Goal: Task Accomplishment & Management: Complete application form

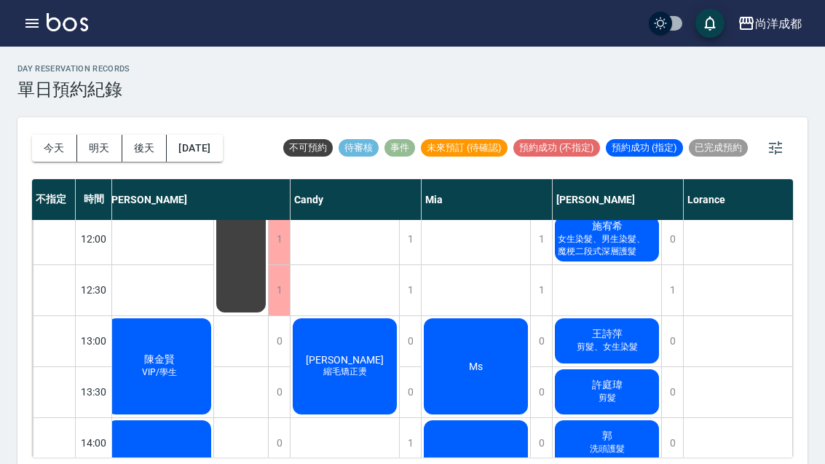
scroll to position [211, 7]
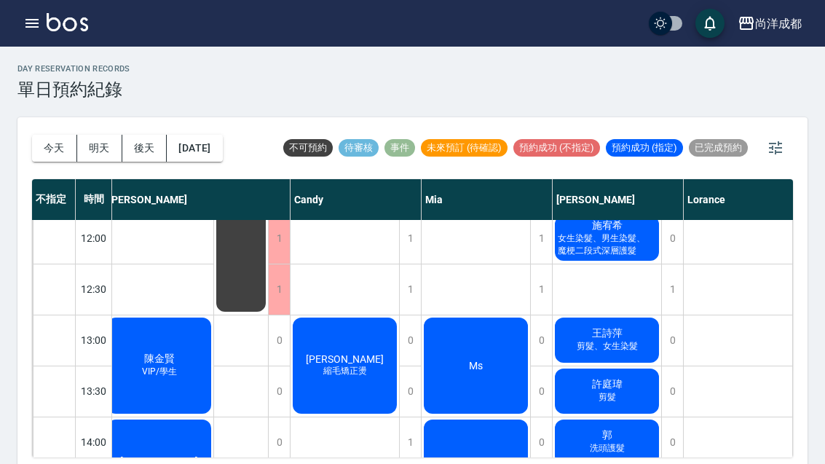
click at [69, 159] on button "今天" at bounding box center [54, 148] width 45 height 27
click at [72, 161] on div "[DATE] [DATE] [DATE] [DATE]" at bounding box center [127, 148] width 191 height 62
click at [47, 158] on button "今天" at bounding box center [54, 148] width 45 height 27
click at [52, 165] on div "[DATE] [DATE] [DATE] [DATE]" at bounding box center [127, 148] width 191 height 62
click at [75, 149] on button "今天" at bounding box center [54, 148] width 45 height 27
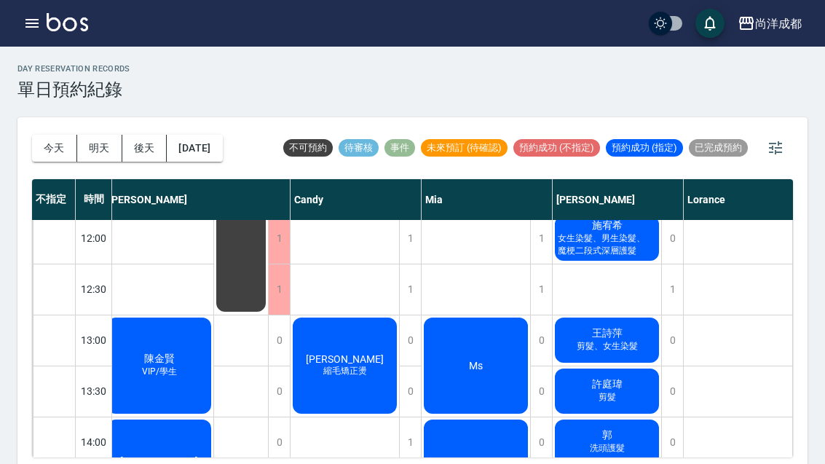
click at [74, 148] on button "今天" at bounding box center [54, 148] width 45 height 27
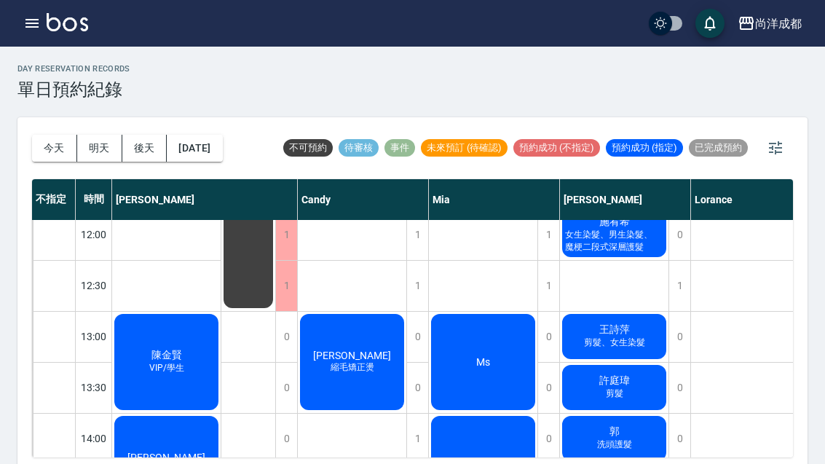
scroll to position [218, 0]
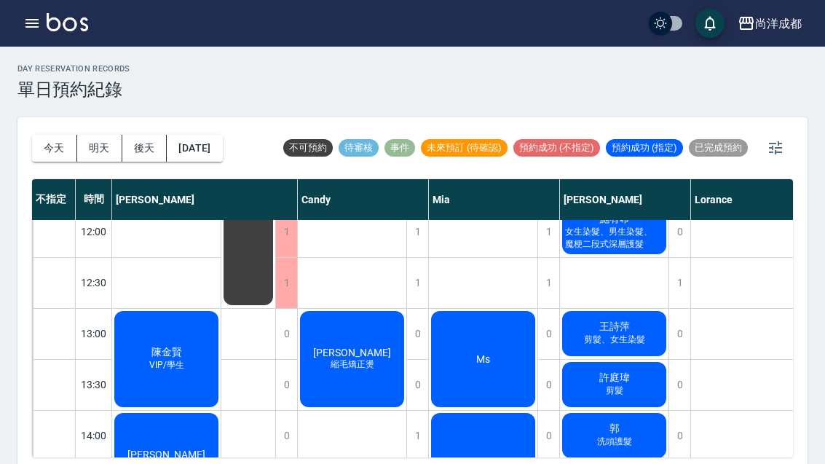
click at [98, 149] on button "明天" at bounding box center [99, 148] width 45 height 27
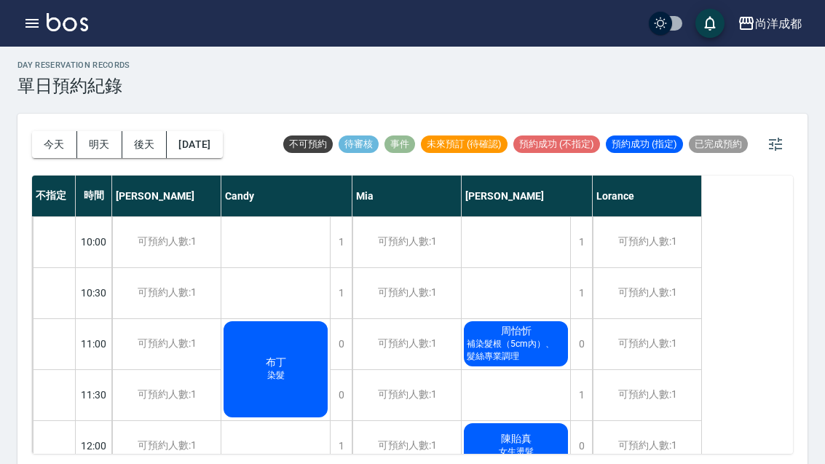
click at [219, 140] on button "[DATE]" at bounding box center [194, 144] width 55 height 27
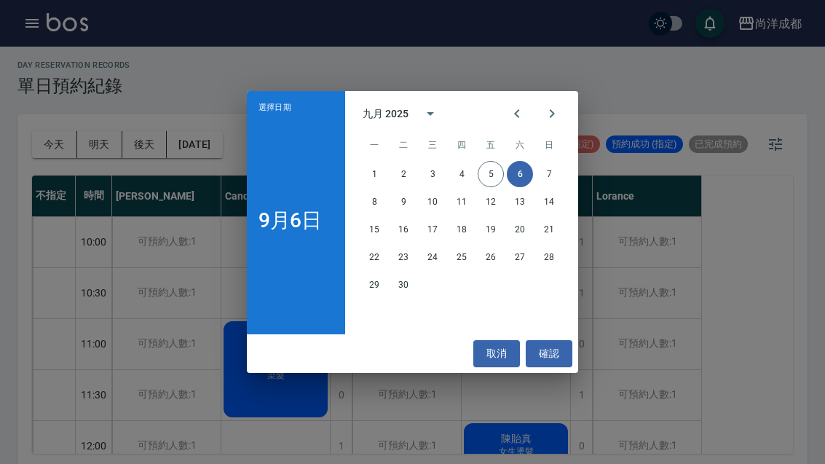
click at [439, 215] on button "10" at bounding box center [433, 202] width 26 height 26
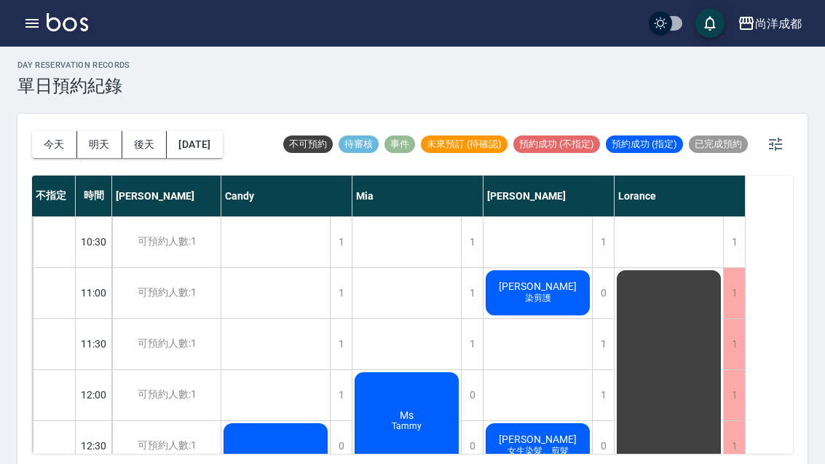
scroll to position [52, 0]
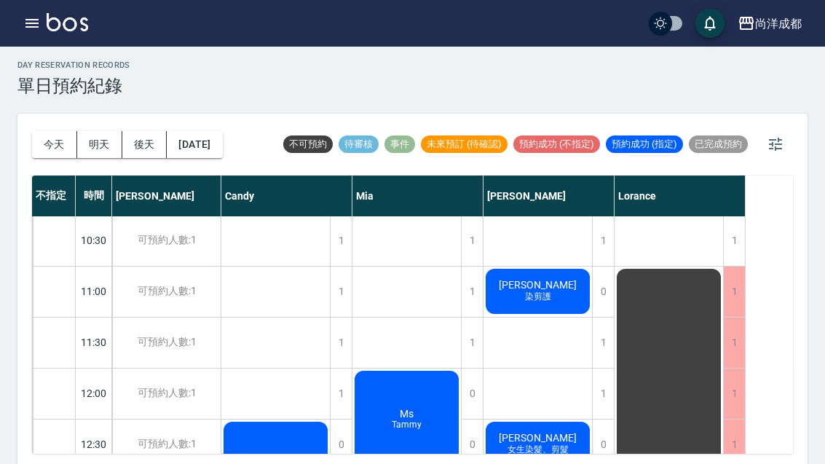
click at [44, 173] on div "[DATE] [DATE] [DATE] [DATE]" at bounding box center [127, 145] width 191 height 62
click at [45, 152] on button "今天" at bounding box center [54, 144] width 45 height 27
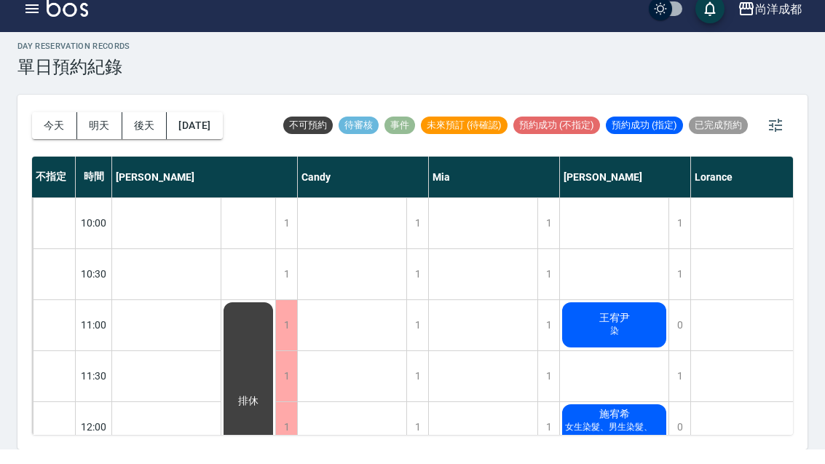
scroll to position [4, 0]
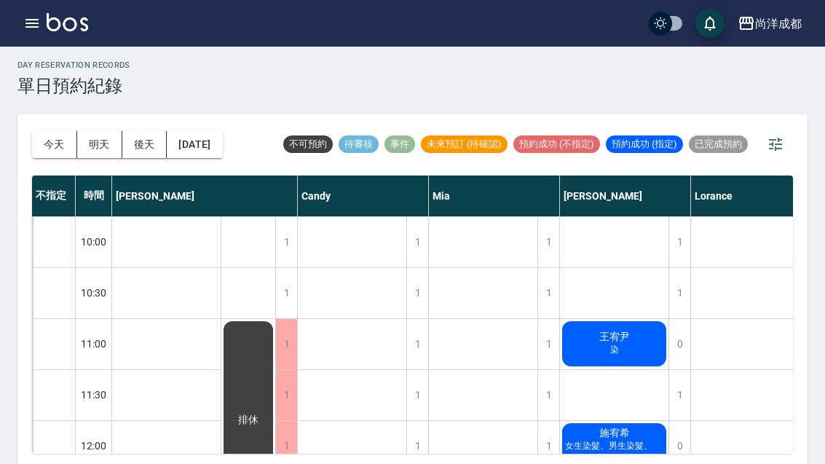
click at [590, 436] on div "[PERSON_NAME] 女生染髮、男生染髮、魔梗二段式深層護髮" at bounding box center [614, 446] width 109 height 50
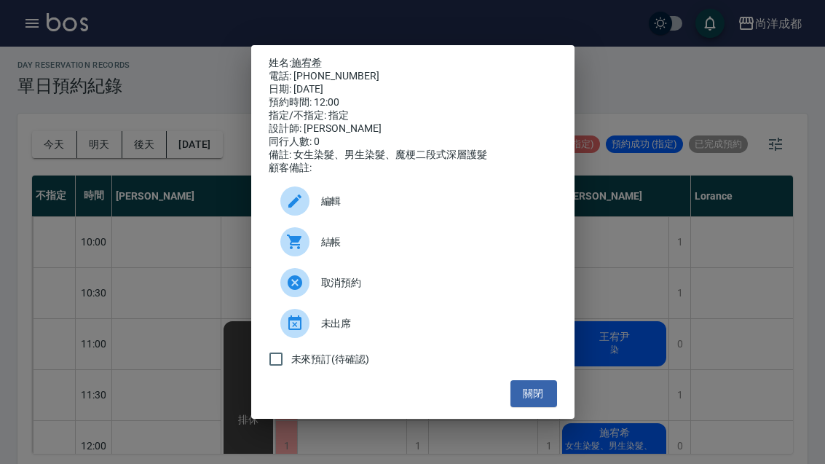
click at [551, 407] on button "關閉" at bounding box center [534, 393] width 47 height 27
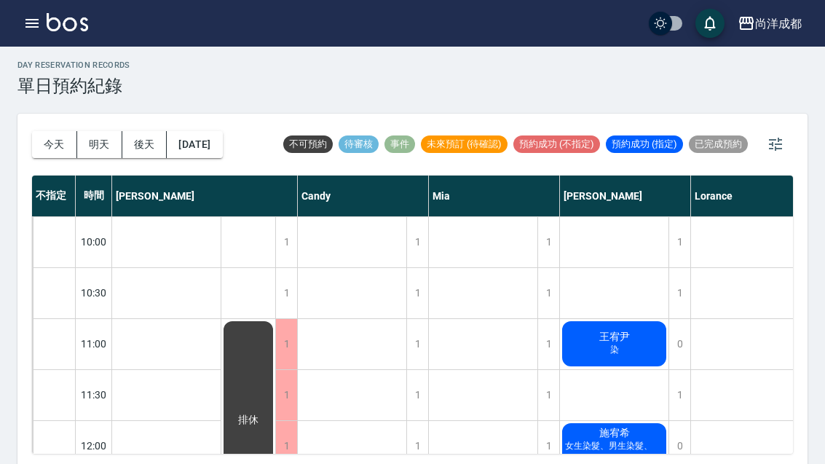
click at [49, 133] on button "今天" at bounding box center [54, 144] width 45 height 27
click at [44, 127] on div "[DATE] [DATE] [DATE] [DATE]" at bounding box center [127, 145] width 191 height 62
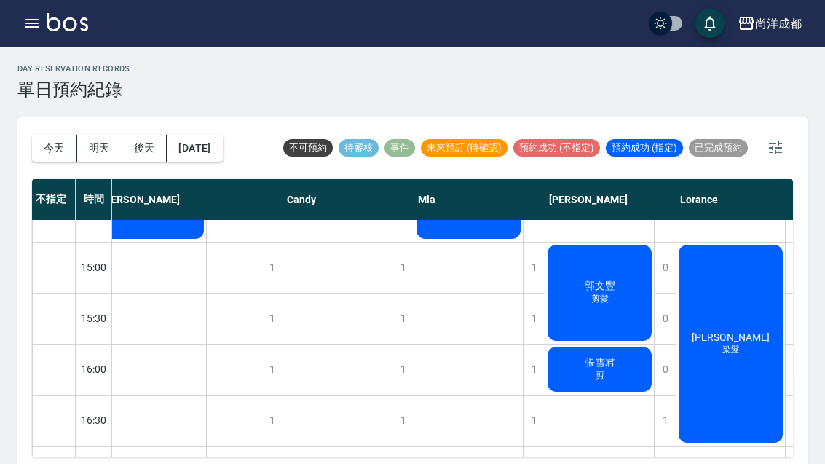
scroll to position [492, 17]
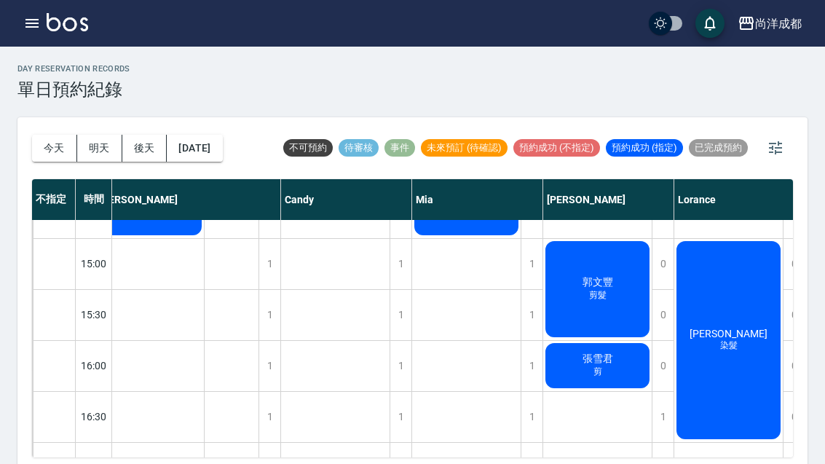
click at [612, 283] on span "郭文豐" at bounding box center [598, 282] width 36 height 13
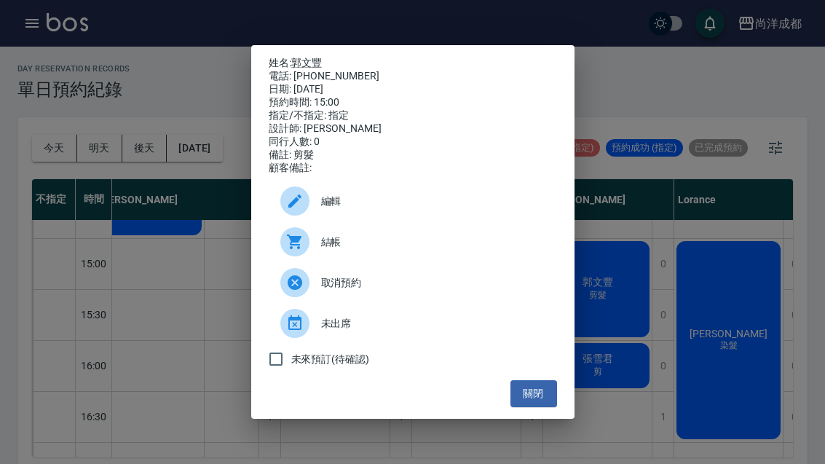
click at [518, 435] on div "姓名: 郭文豐 電話: 0972102584 日期: 2025/09/05 預約時間: 15:00 指定/不指定: 指定 設計師: Benny 同行人數: 0…" at bounding box center [412, 232] width 825 height 464
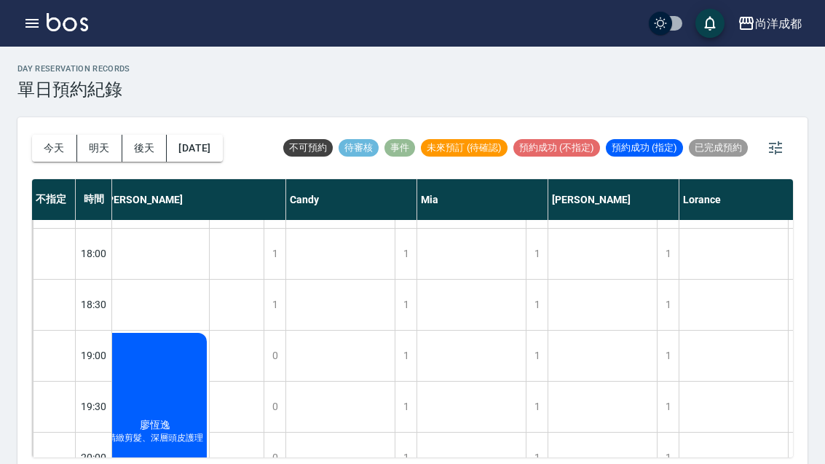
scroll to position [806, 15]
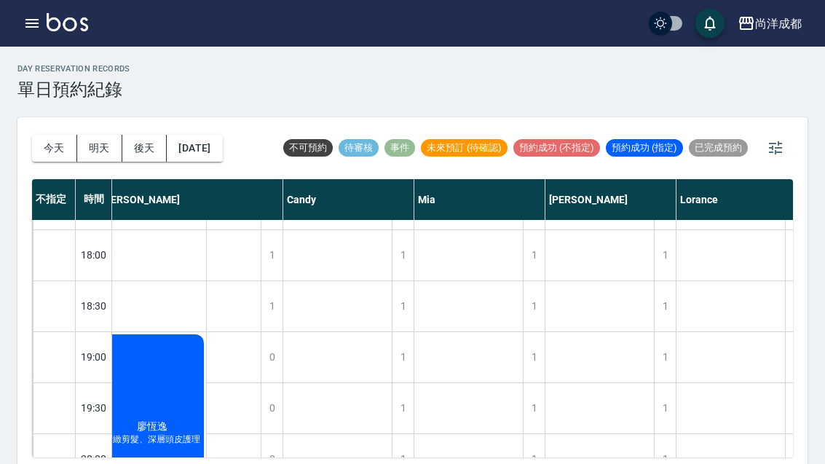
click at [819, 393] on div "day Reservation records 單日預約紀錄 今天 明天 後天 2025/09/05 不可預約 待審核 事件 未來預訂 (待確認) 預約成功 …" at bounding box center [412, 259] width 825 height 425
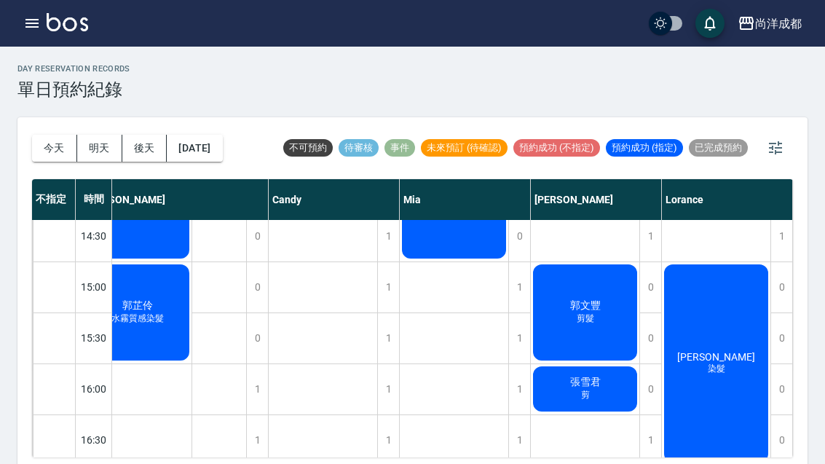
scroll to position [470, 29]
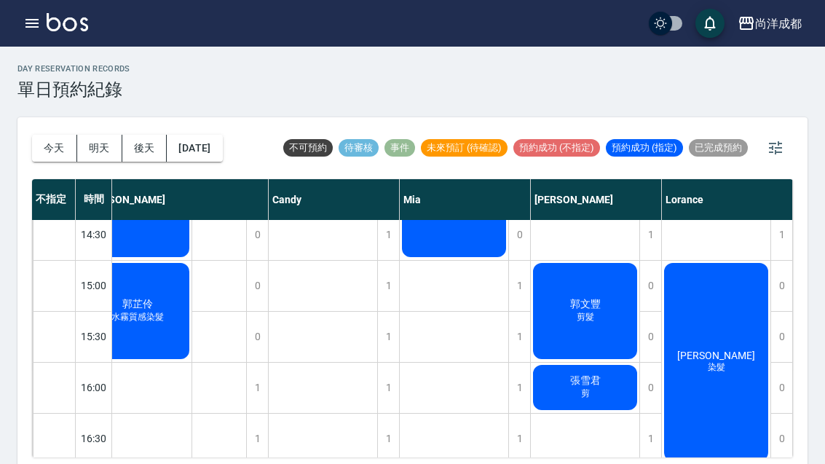
click at [741, 332] on div "林峰輝 染髮" at bounding box center [716, 362] width 109 height 202
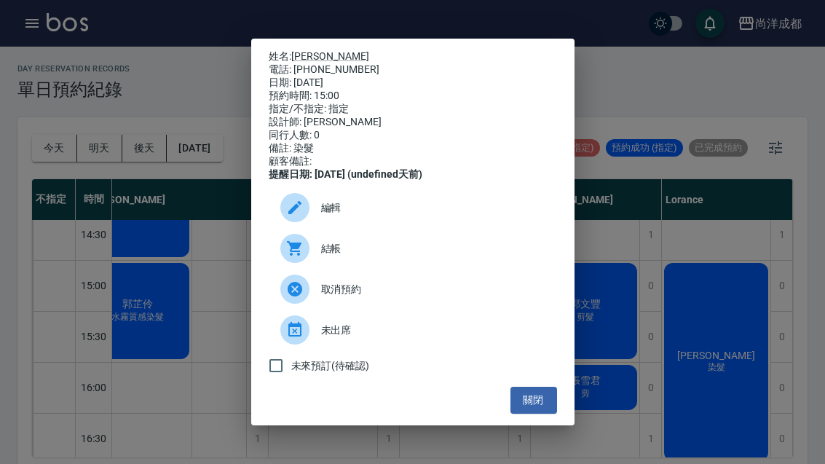
click at [553, 414] on button "關閉" at bounding box center [534, 400] width 47 height 27
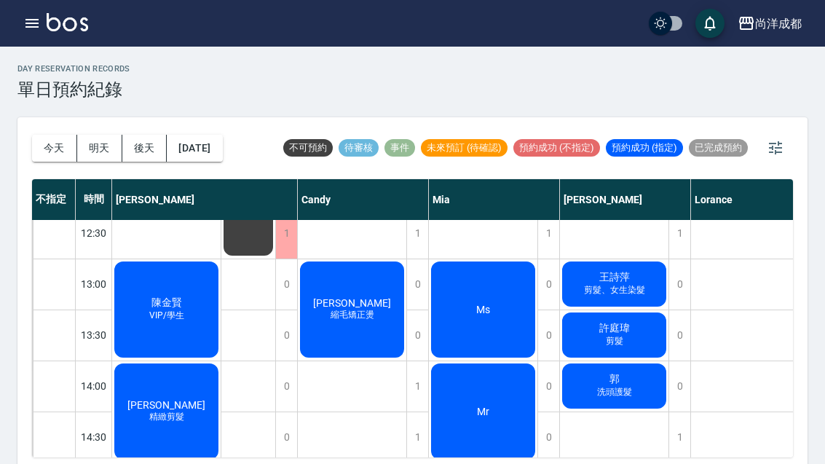
scroll to position [269, 0]
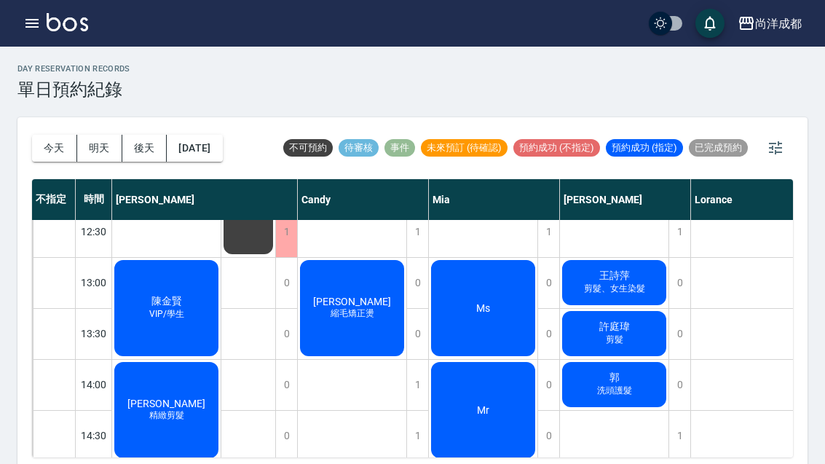
click at [621, 377] on span "郭" at bounding box center [615, 377] width 16 height 13
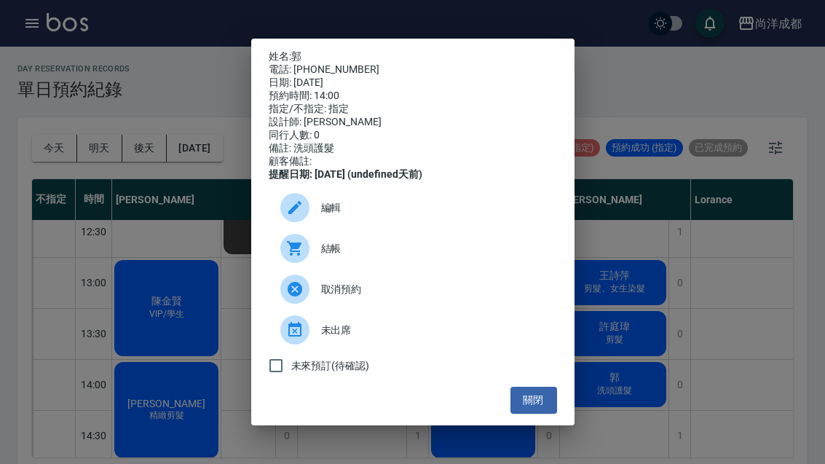
click at [538, 387] on ul "編輯 結帳 取消預約 未出席 未來預訂(待確認)" at bounding box center [413, 283] width 288 height 205
click at [532, 402] on button "關閉" at bounding box center [534, 400] width 47 height 27
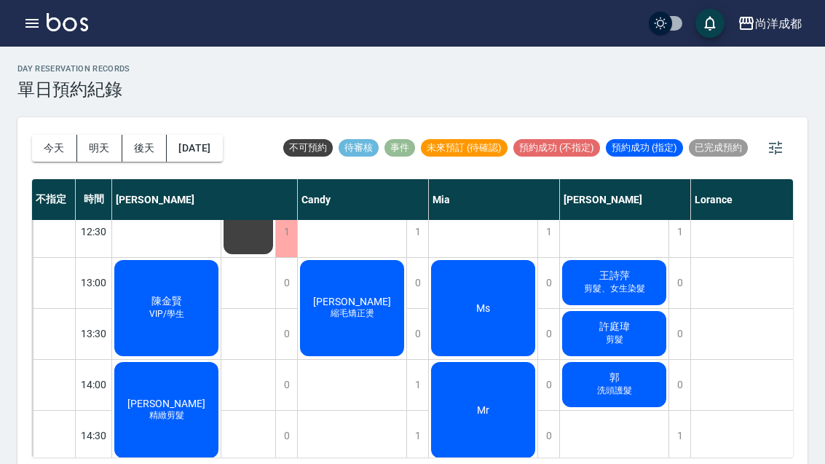
click at [48, 130] on div "[DATE] [DATE] [DATE] [DATE]" at bounding box center [127, 148] width 191 height 62
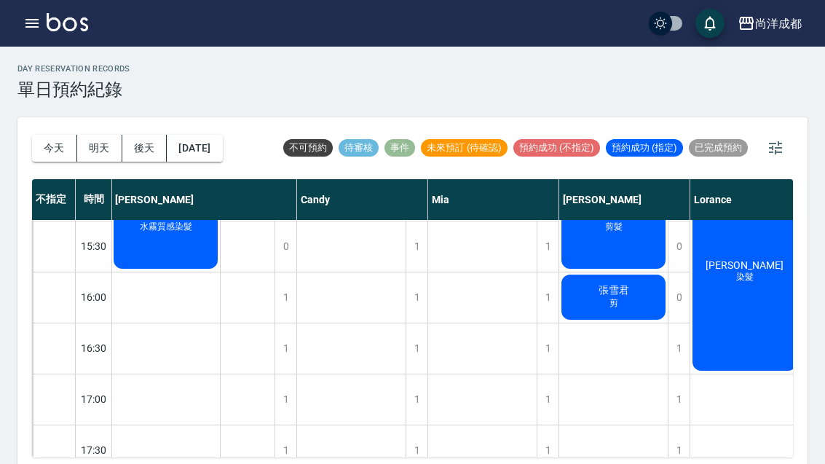
scroll to position [561, 1]
click at [39, 130] on div "[DATE] [DATE] [DATE] [DATE]" at bounding box center [127, 148] width 191 height 62
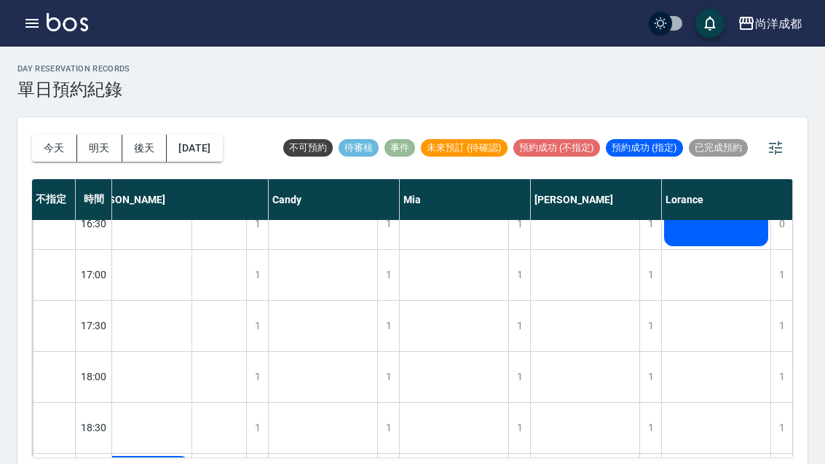
scroll to position [685, 29]
click at [773, 365] on div "1" at bounding box center [782, 377] width 22 height 50
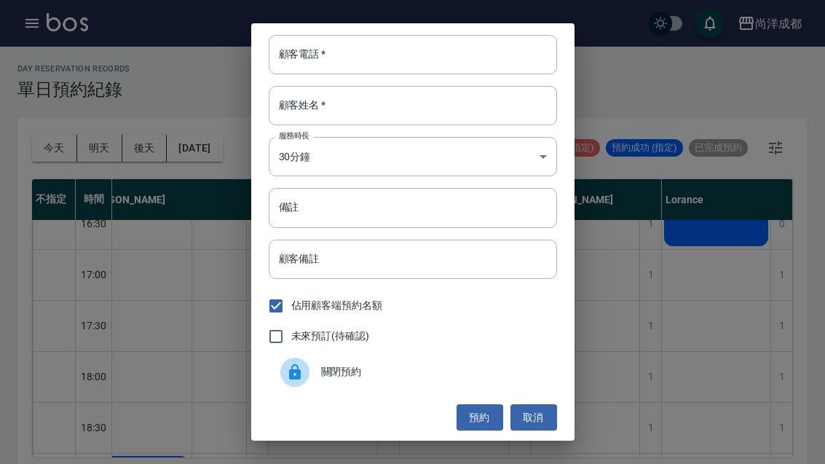
click at [382, 51] on input "顧客電話   *" at bounding box center [413, 54] width 288 height 39
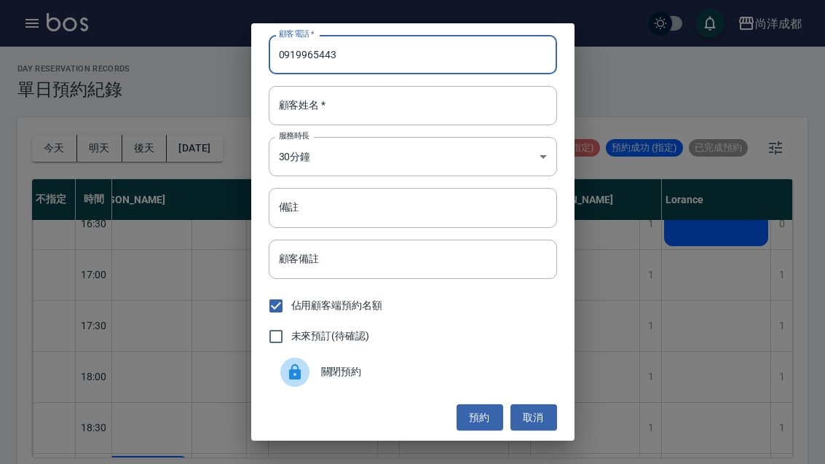
type input "0919965443"
click at [405, 87] on input "顧客姓名   *" at bounding box center [413, 105] width 288 height 39
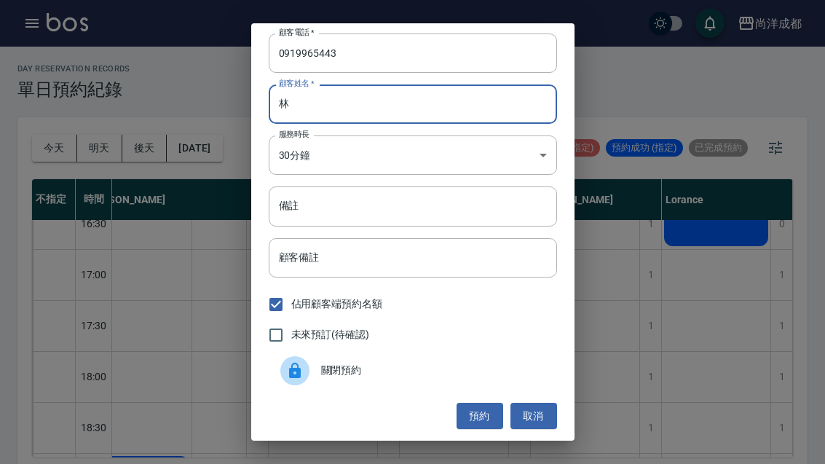
scroll to position [1, 0]
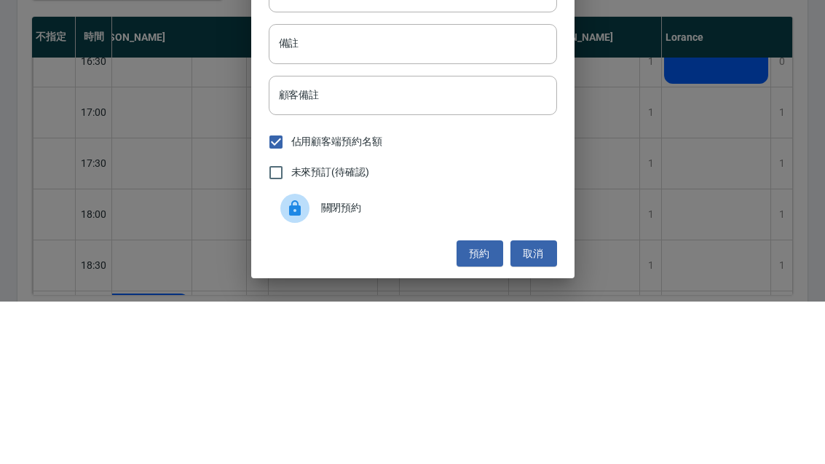
type input "林"
click at [425, 186] on input "備註" at bounding box center [413, 205] width 288 height 39
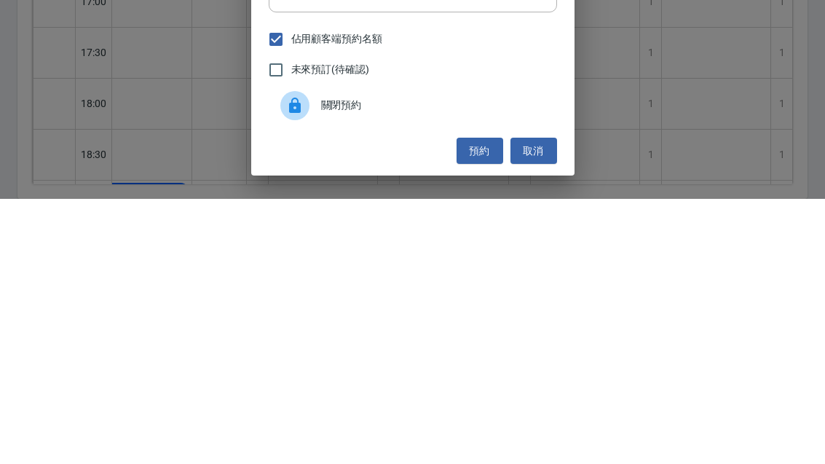
type input "洗剪"
click at [477, 403] on button "預約" at bounding box center [480, 416] width 47 height 27
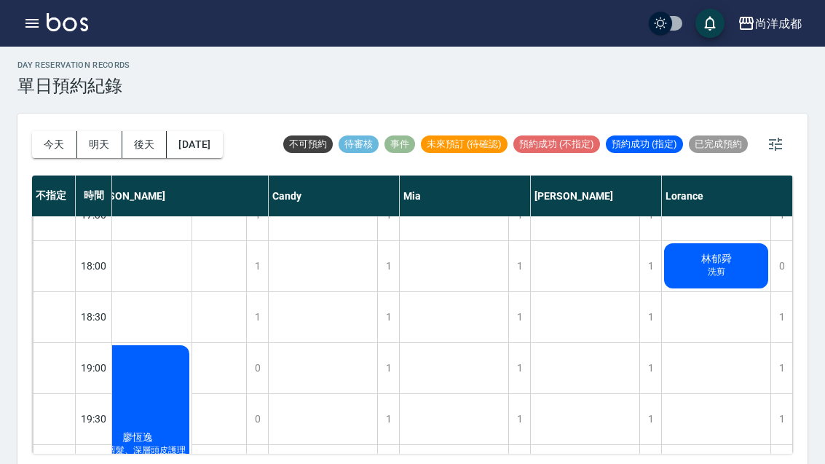
scroll to position [768, 29]
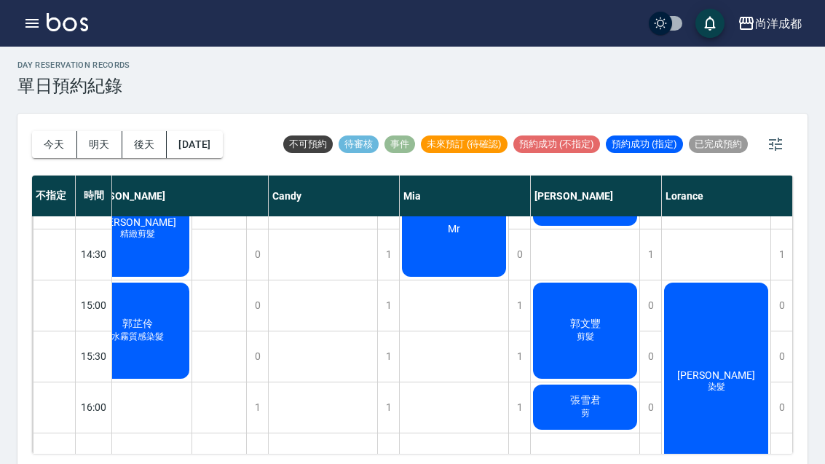
click at [45, 141] on button "今天" at bounding box center [54, 144] width 45 height 27
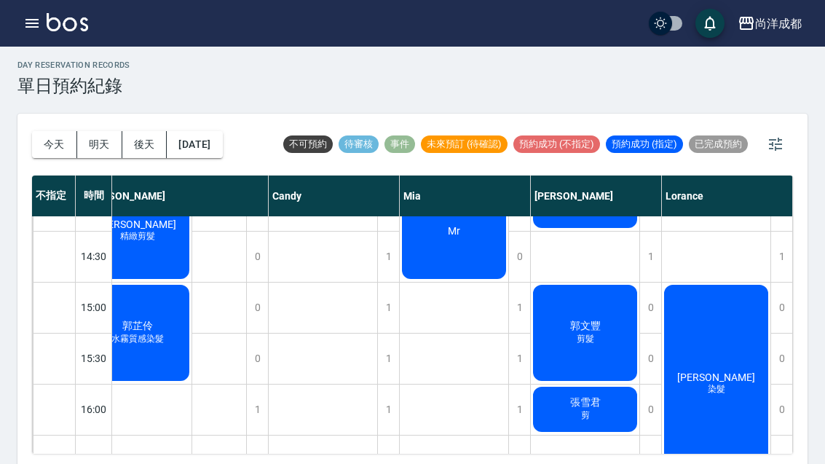
scroll to position [0, 0]
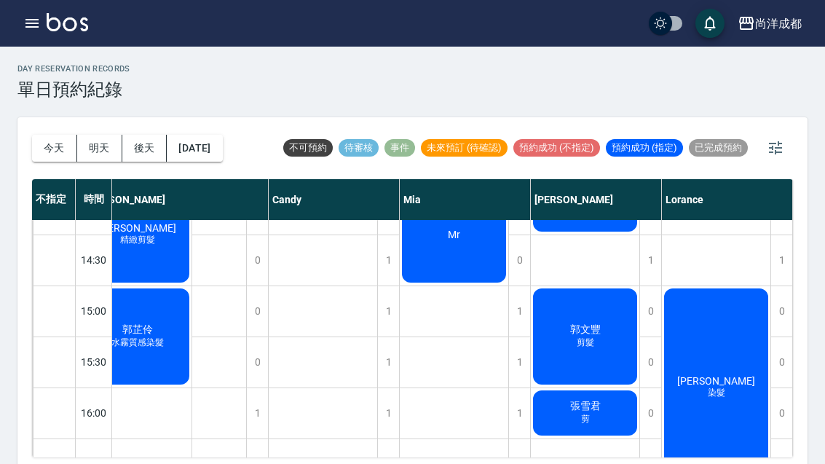
click at [39, 143] on button "今天" at bounding box center [54, 148] width 45 height 27
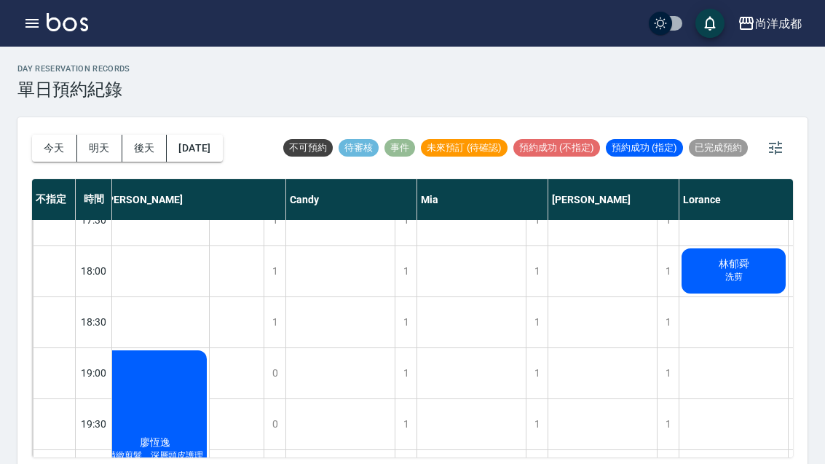
scroll to position [840, 14]
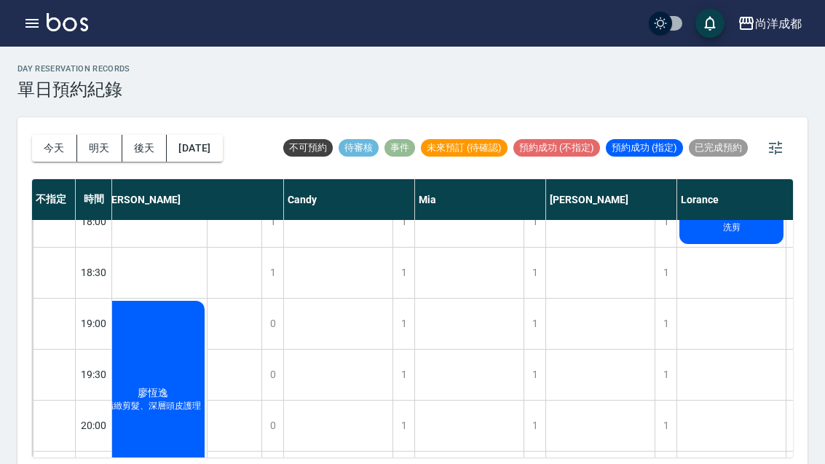
click at [668, 324] on div "1" at bounding box center [666, 324] width 22 height 50
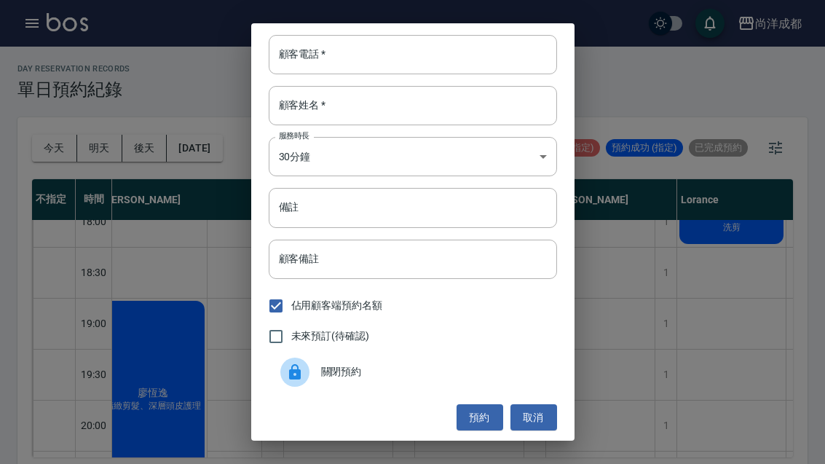
click at [677, 374] on div "顧客電話   * 顧客電話   * 顧客姓名   * 顧客姓名   * 服務時長 30分鐘 1 服務時長 備註 備註 顧客備註 顧客備註 佔用顧客端預約名額 …" at bounding box center [412, 232] width 825 height 464
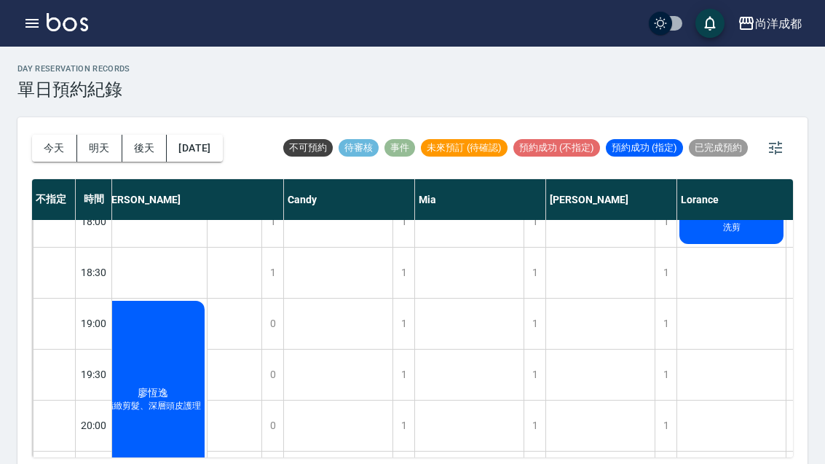
click at [670, 369] on div "1" at bounding box center [666, 375] width 22 height 50
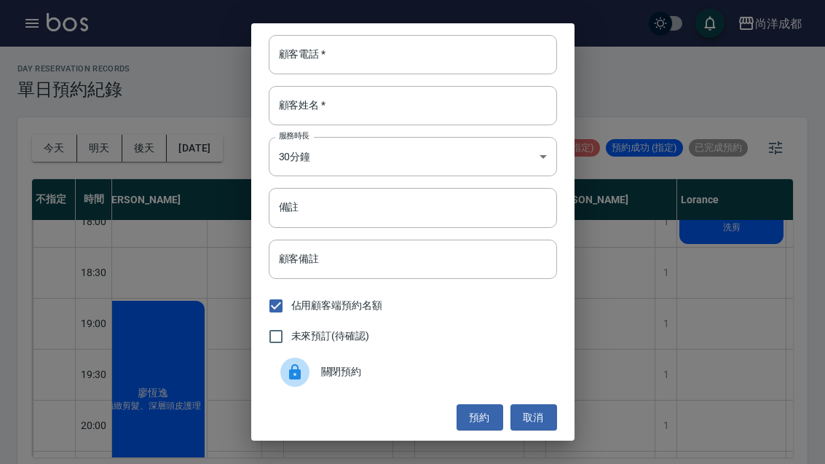
click at [396, 74] on input "顧客電話   *" at bounding box center [413, 54] width 288 height 39
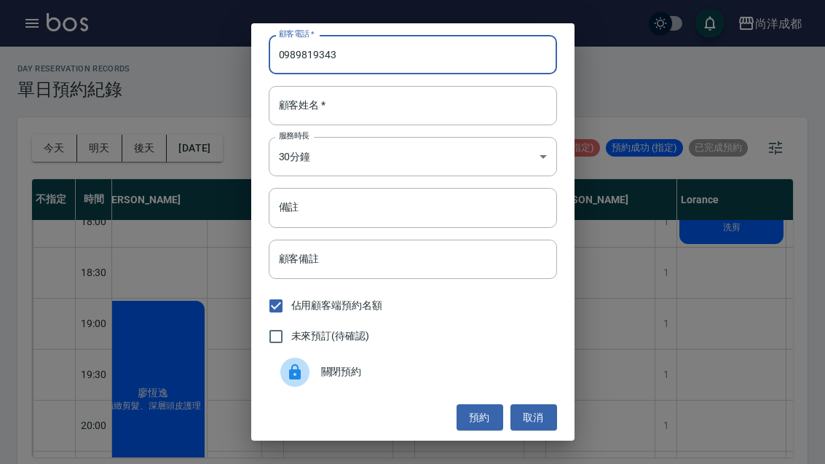
type input "0989819343"
click at [374, 125] on input "顧客姓名   *" at bounding box center [413, 105] width 288 height 39
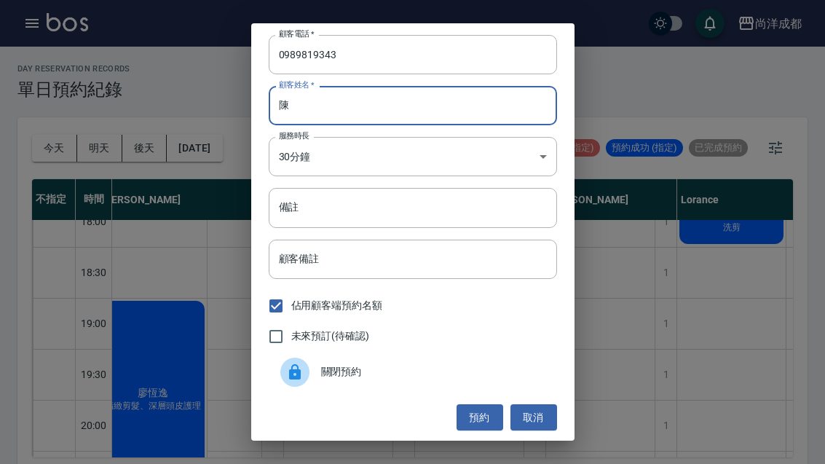
type input "陳"
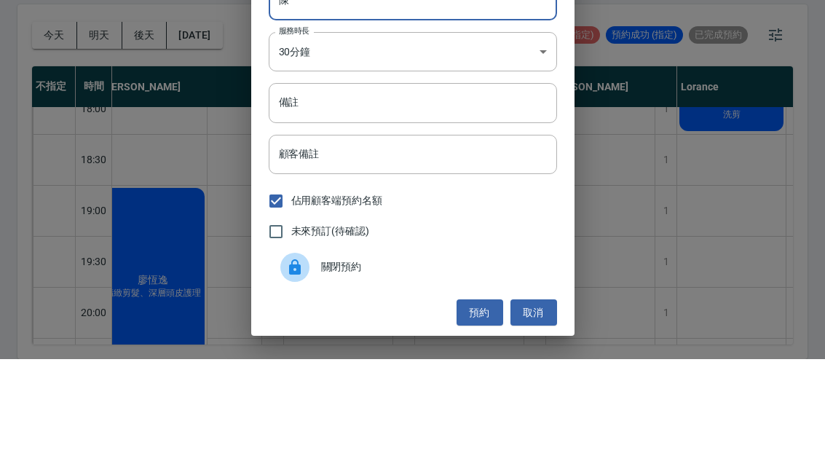
click at [392, 240] on input "顧客備註" at bounding box center [413, 259] width 288 height 39
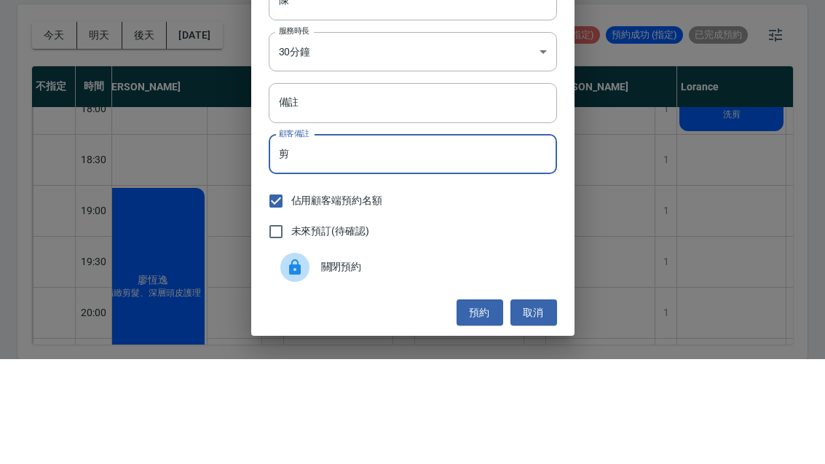
type input "剪"
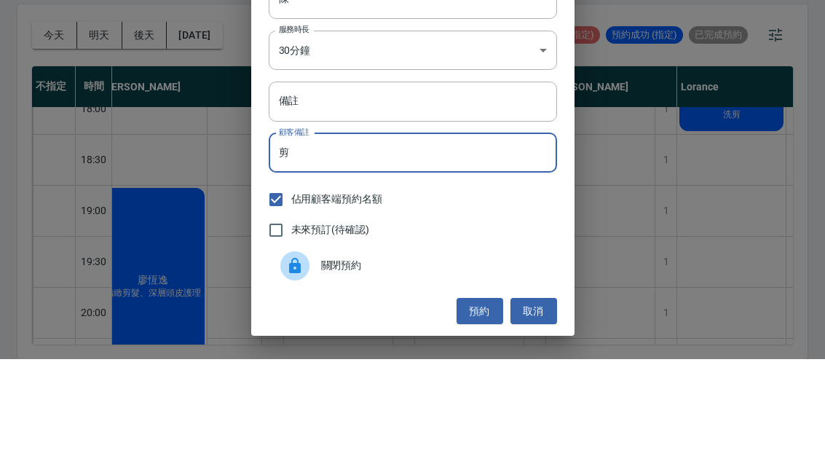
scroll to position [1, 0]
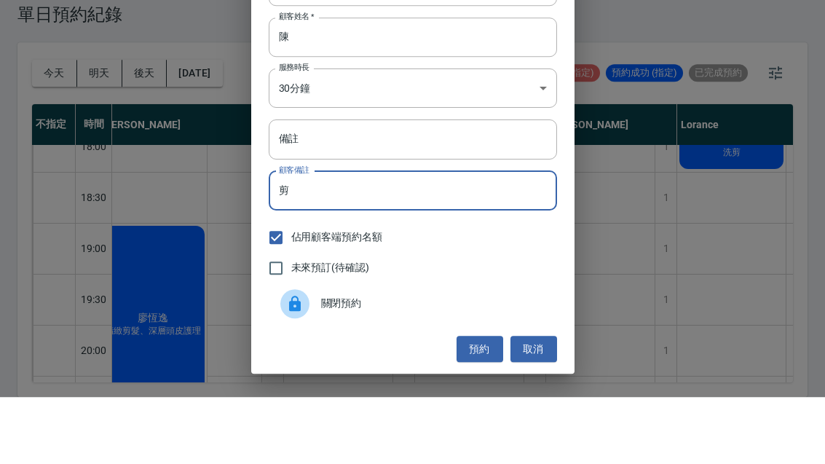
click at [481, 403] on button "預約" at bounding box center [480, 416] width 47 height 27
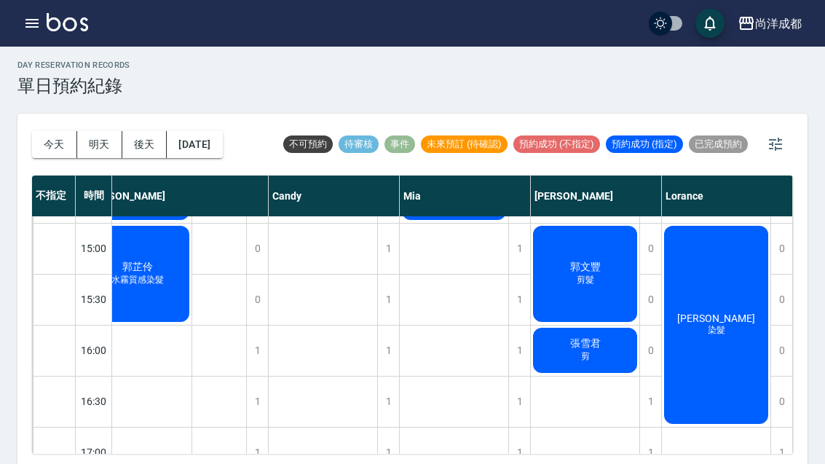
scroll to position [503, 29]
click at [599, 366] on div "張雪君 剪" at bounding box center [585, 351] width 109 height 50
